Goal: Task Accomplishment & Management: Complete application form

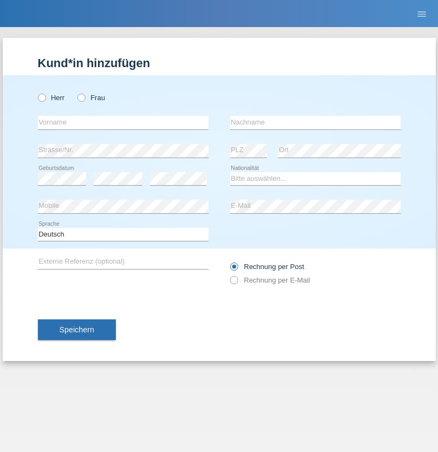
radio input "true"
click at [123, 122] on input "text" at bounding box center [123, 123] width 171 height 14
type input "Blerim"
click at [315, 122] on input "text" at bounding box center [315, 123] width 171 height 14
type input "Jajiji"
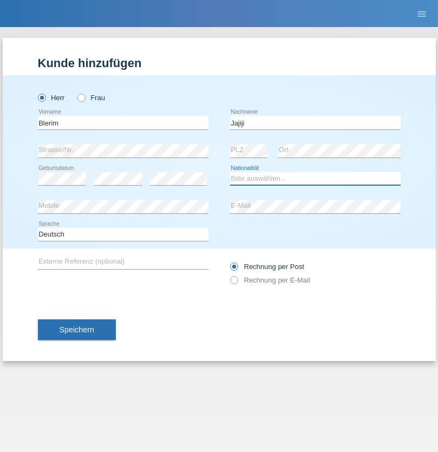
select select "RS"
select select "C"
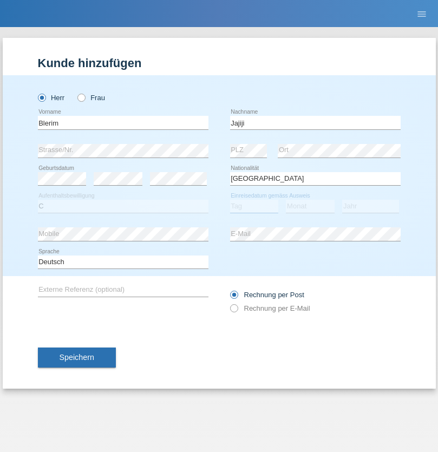
select select "13"
select select "08"
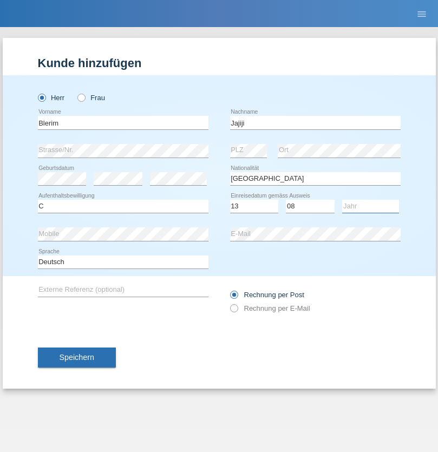
select select "2021"
select select "en"
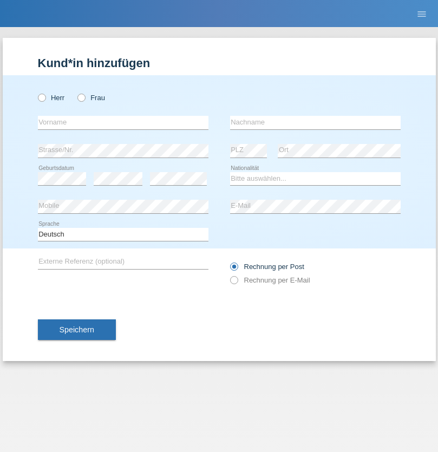
radio input "true"
click at [123, 122] on input "text" at bounding box center [123, 123] width 171 height 14
type input "festime"
click at [315, 122] on input "text" at bounding box center [315, 123] width 171 height 14
type input "baki"
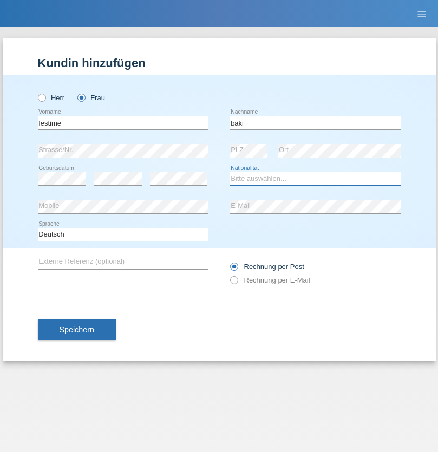
select select "MK"
select select "C"
select select "07"
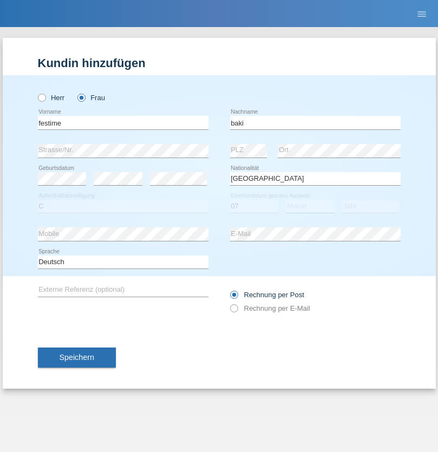
select select "08"
select select "1990"
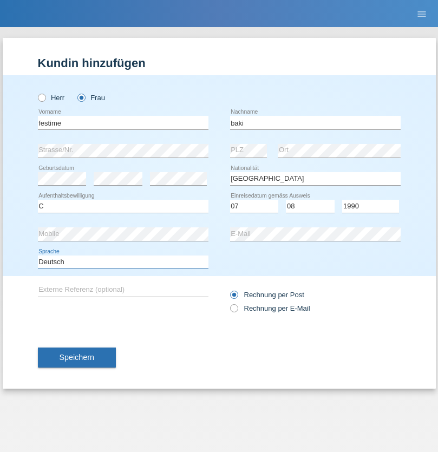
select select "en"
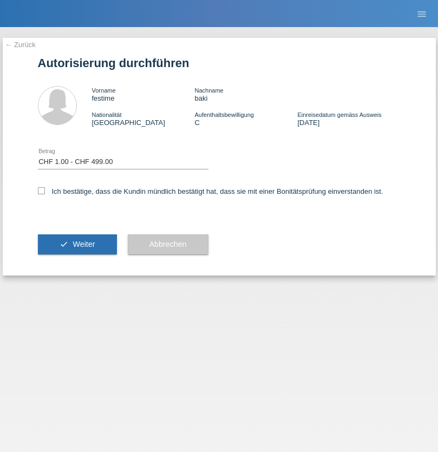
select select "1"
checkbox input "true"
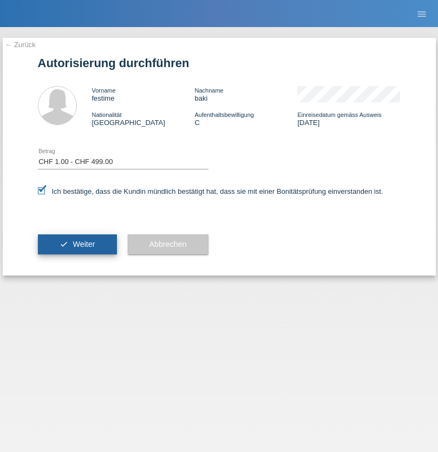
click at [77, 244] on span "Weiter" at bounding box center [84, 244] width 22 height 9
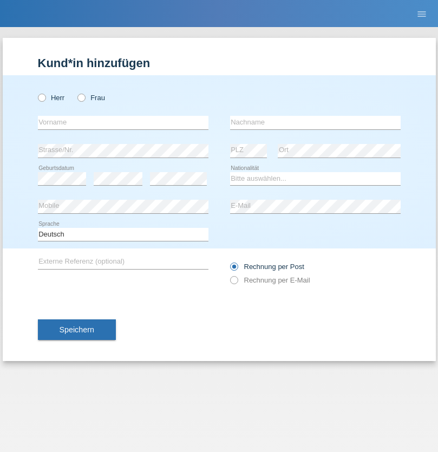
radio input "true"
click at [123, 122] on input "text" at bounding box center [123, 123] width 171 height 14
type input "Marco"
click at [315, 122] on input "text" at bounding box center [315, 123] width 171 height 14
type input "Weinlein"
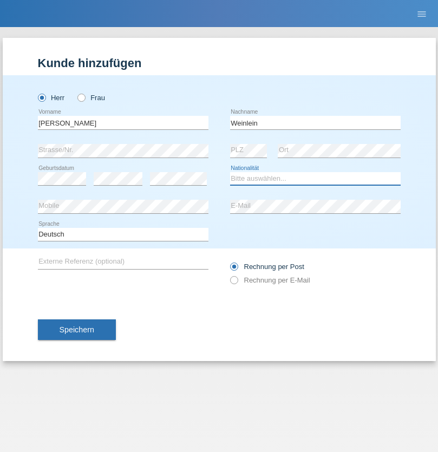
select select "CH"
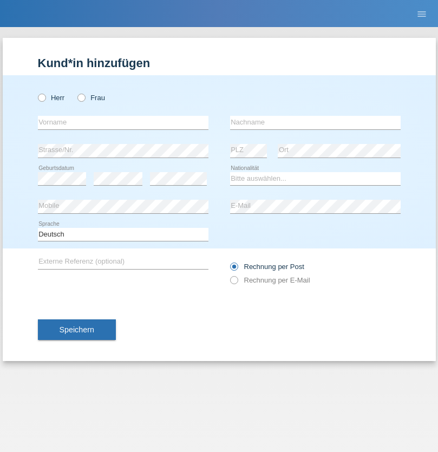
radio input "true"
click at [123, 122] on input "text" at bounding box center [123, 123] width 171 height 14
type input "firat"
click at [315, 122] on input "text" at bounding box center [315, 123] width 171 height 14
type input "kara"
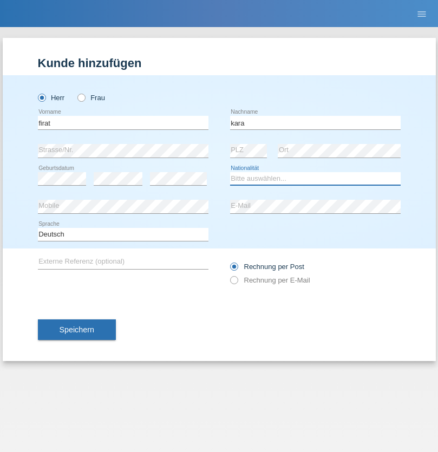
select select "CH"
